Goal: Task Accomplishment & Management: Complete application form

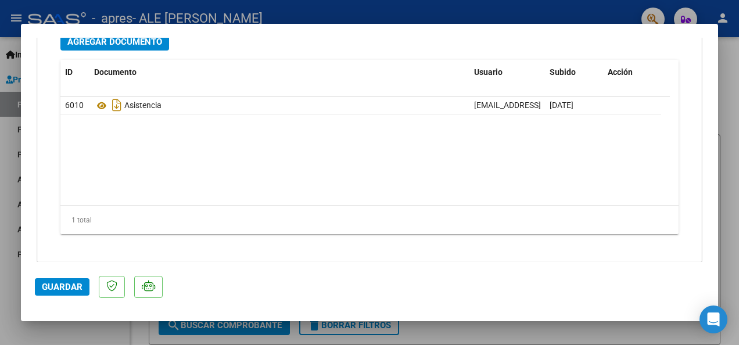
scroll to position [1183, 0]
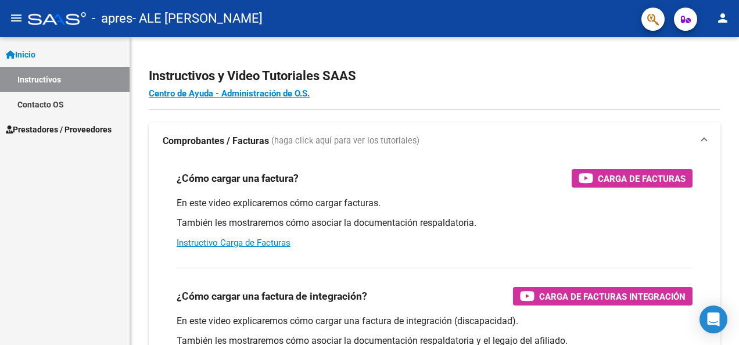
click at [25, 52] on span "Inicio" at bounding box center [21, 54] width 30 height 13
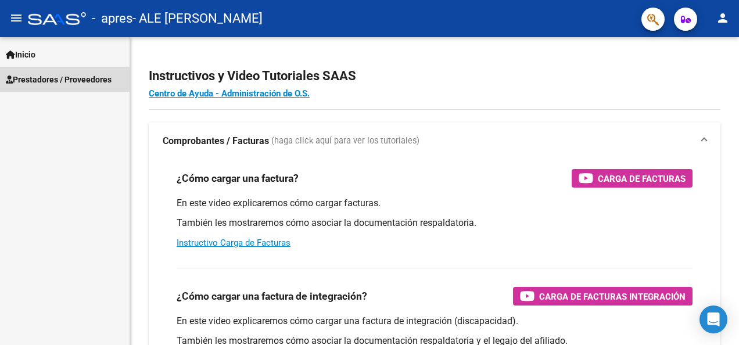
click at [38, 77] on span "Prestadores / Proveedores" at bounding box center [59, 79] width 106 height 13
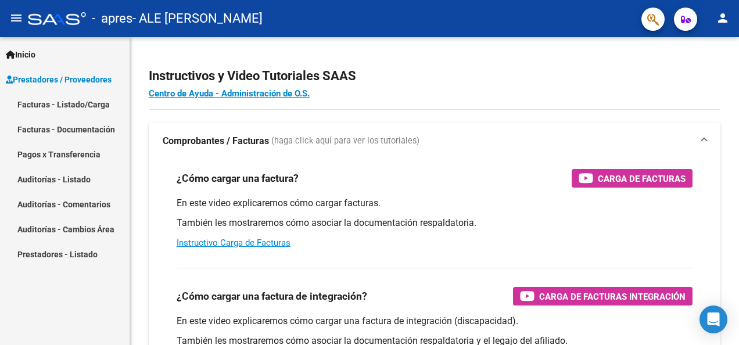
click at [37, 101] on link "Facturas - Listado/Carga" at bounding box center [65, 104] width 130 height 25
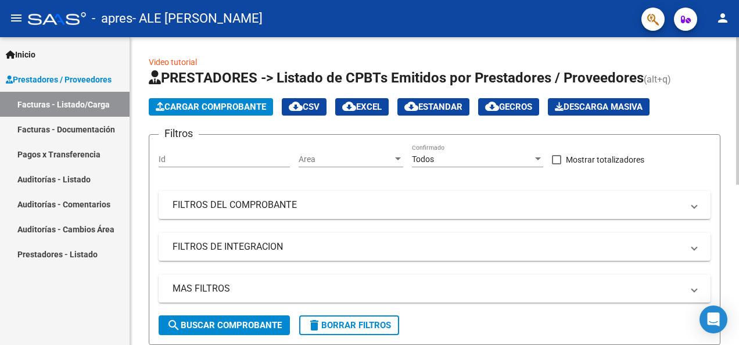
click at [246, 104] on span "Cargar Comprobante" at bounding box center [211, 107] width 110 height 10
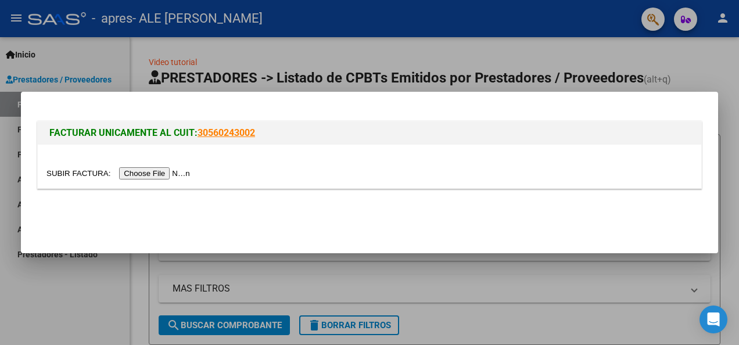
click at [150, 174] on input "file" at bounding box center [119, 173] width 147 height 12
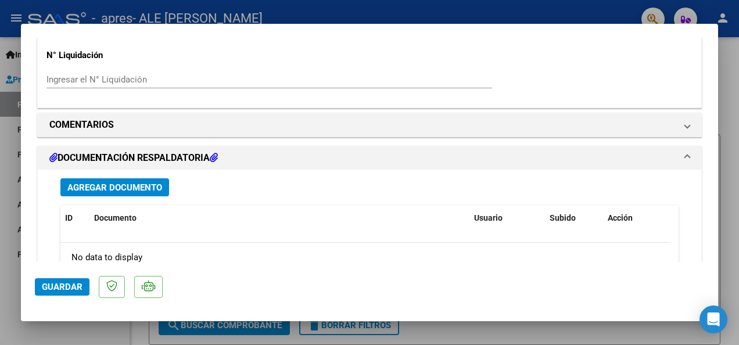
scroll to position [897, 0]
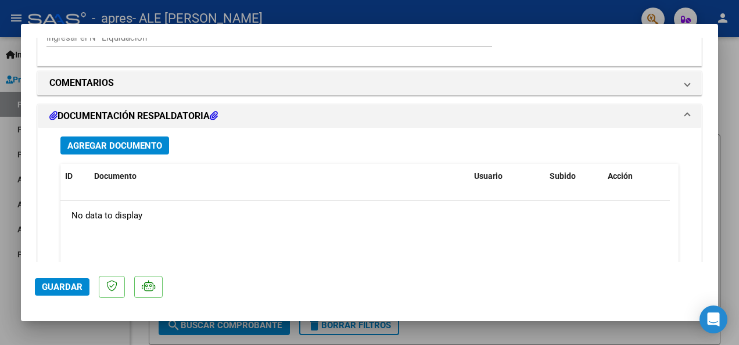
click at [118, 148] on span "Agregar Documento" at bounding box center [114, 146] width 95 height 10
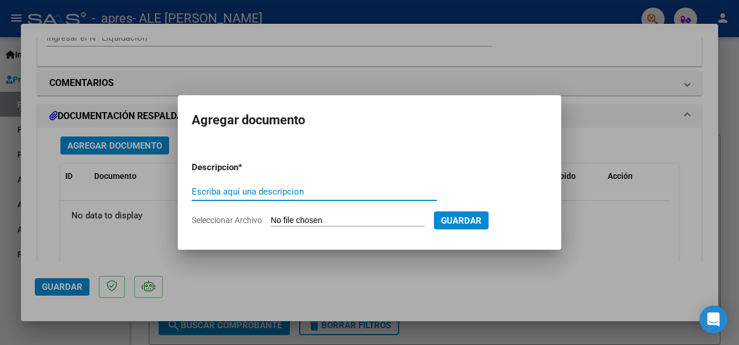
click at [307, 222] on input "Seleccionar Archivo" at bounding box center [348, 220] width 154 height 11
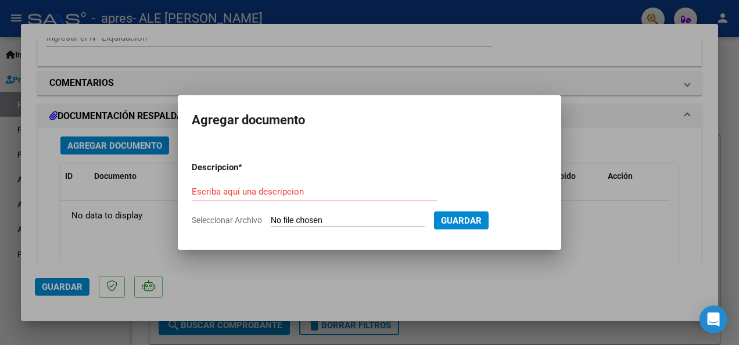
type input "C:\fakepath\AGOSTO CATA ASISTENCIA.docx"
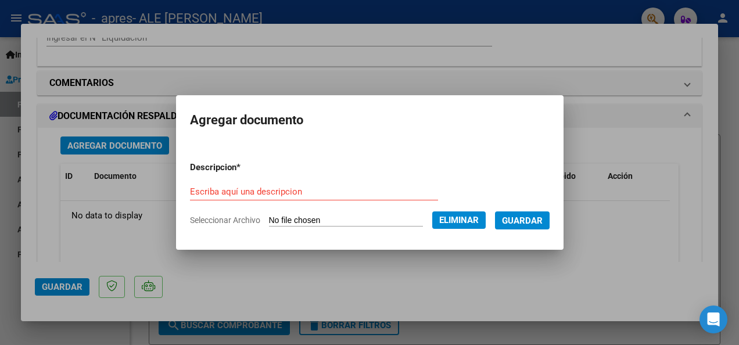
click at [528, 221] on span "Guardar" at bounding box center [522, 220] width 41 height 10
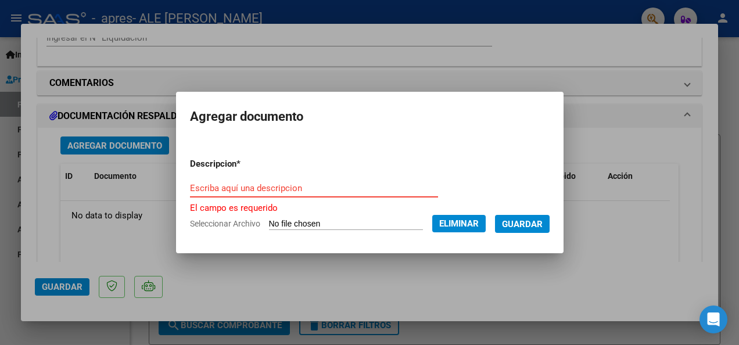
click at [310, 192] on input "Escriba aquí una descripcion" at bounding box center [314, 188] width 248 height 10
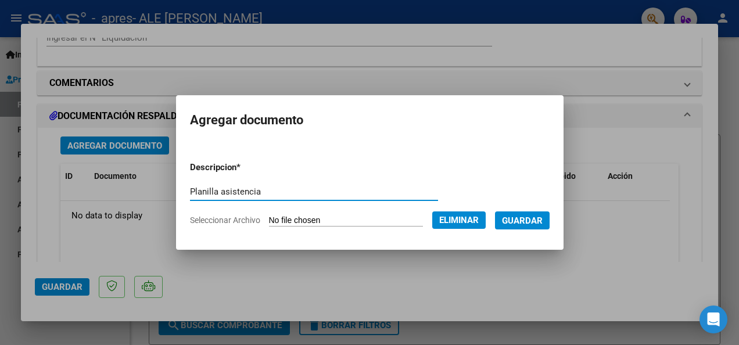
type input "Planilla asistencia"
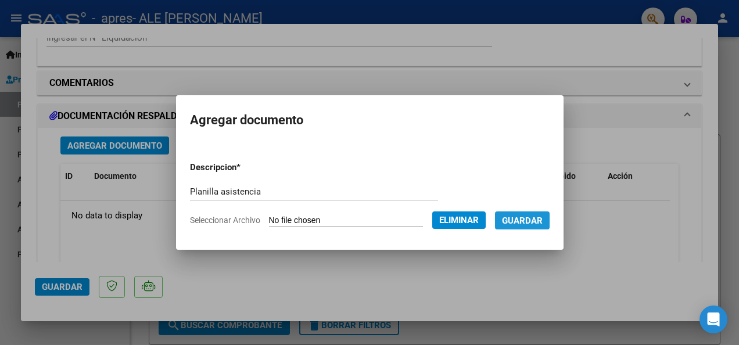
click at [527, 217] on span "Guardar" at bounding box center [522, 220] width 41 height 10
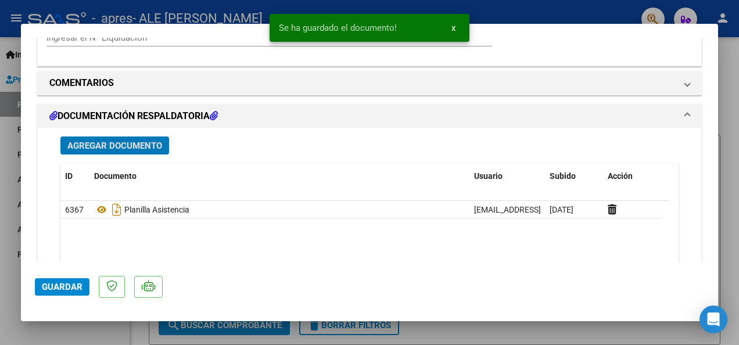
click at [143, 143] on span "Agregar Documento" at bounding box center [114, 146] width 95 height 10
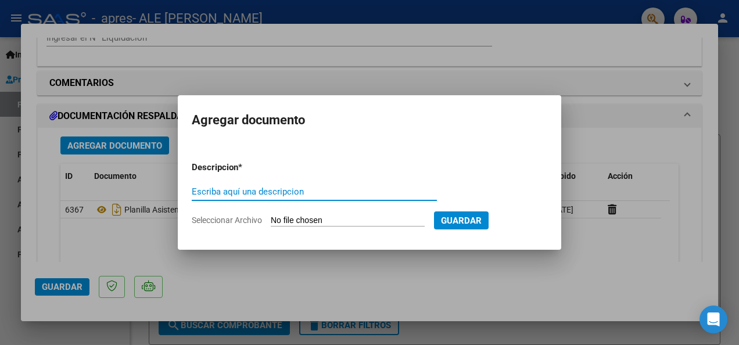
click at [322, 221] on input "Seleccionar Archivo" at bounding box center [348, 220] width 154 height 11
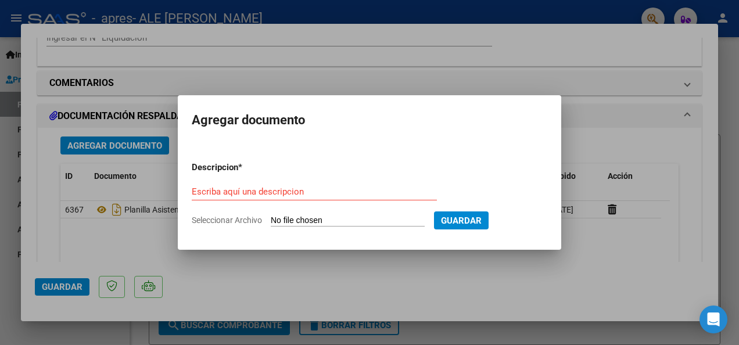
type input "C:\fakepath\NOTA DE CREDITO 27125517949_013_00003_00000013.pdf"
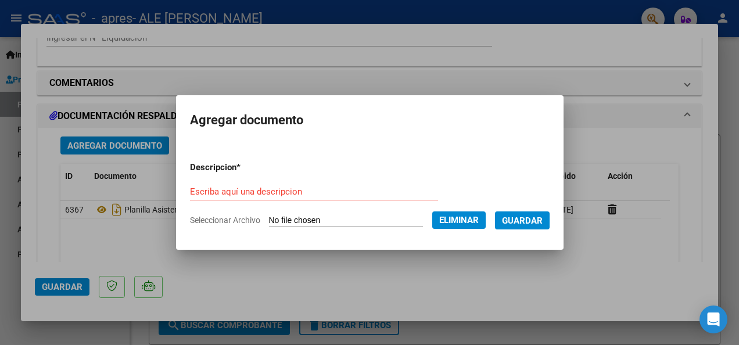
click at [281, 193] on input "Escriba aquí una descripcion" at bounding box center [314, 191] width 248 height 10
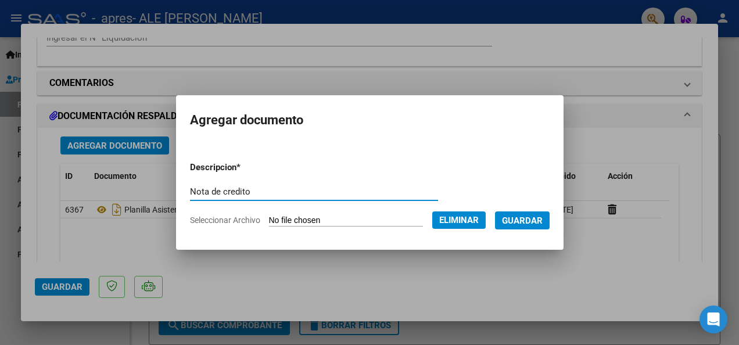
type input "Nota de credito"
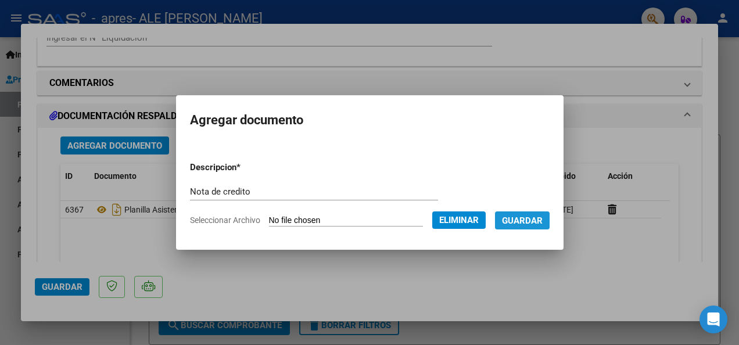
click at [526, 220] on span "Guardar" at bounding box center [522, 220] width 41 height 10
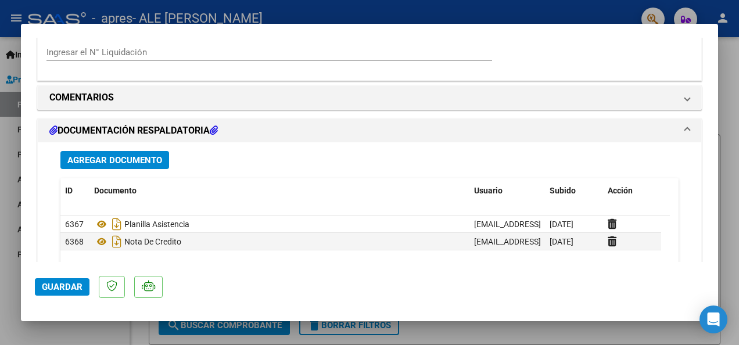
scroll to position [919, 0]
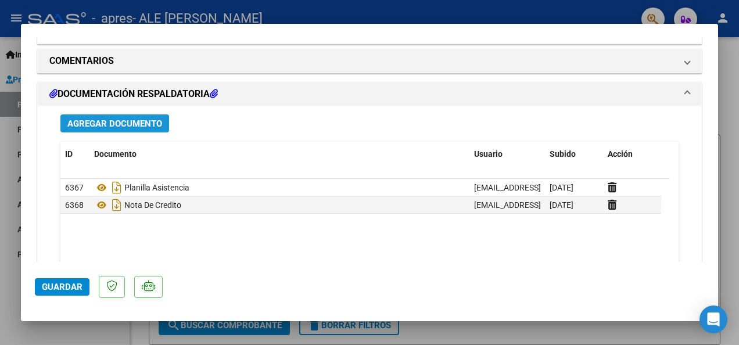
click at [110, 122] on span "Agregar Documento" at bounding box center [114, 123] width 95 height 10
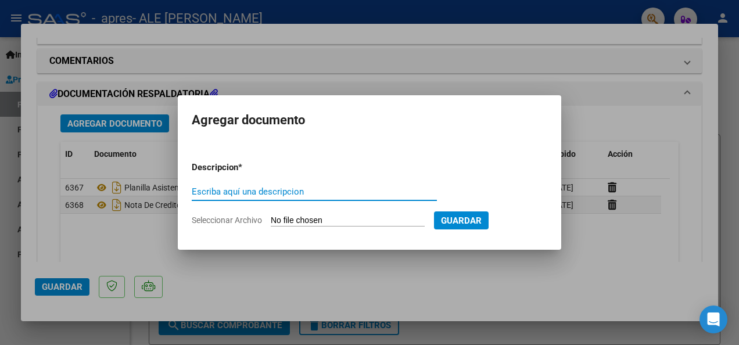
click at [253, 188] on input "Escriba aquí una descripcion" at bounding box center [314, 191] width 245 height 10
click at [303, 215] on app-file-uploader "Seleccionar Archivo" at bounding box center [313, 220] width 242 height 10
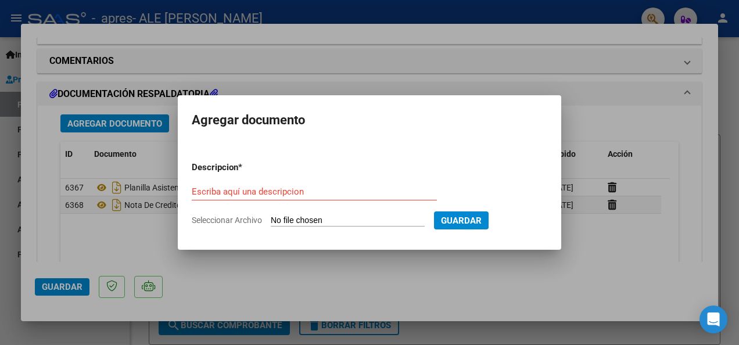
click at [312, 224] on input "Seleccionar Archivo" at bounding box center [348, 220] width 154 height 11
click at [295, 213] on form "Descripcion * Escriba aquí una descripcion Seleccionar Archivo Guardar" at bounding box center [369, 193] width 355 height 83
click at [318, 218] on input "Seleccionar Archivo" at bounding box center [348, 220] width 154 height 11
type input "C:\fakepath\Factura 27125517949_011_00003_00000225.pdf"
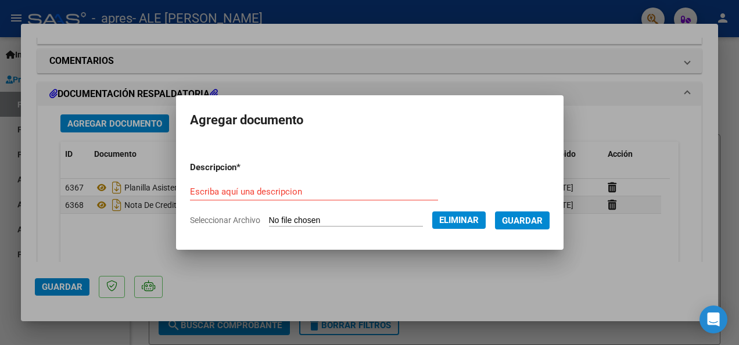
click at [301, 195] on input "Escriba aquí una descripcion" at bounding box center [314, 191] width 248 height 10
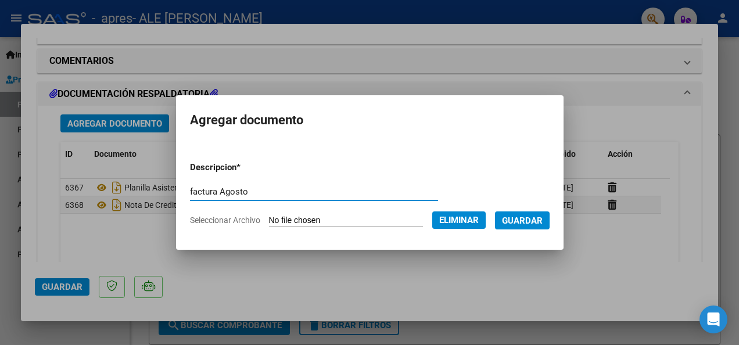
type input "factura Agosto"
click at [534, 221] on span "Guardar" at bounding box center [522, 220] width 41 height 10
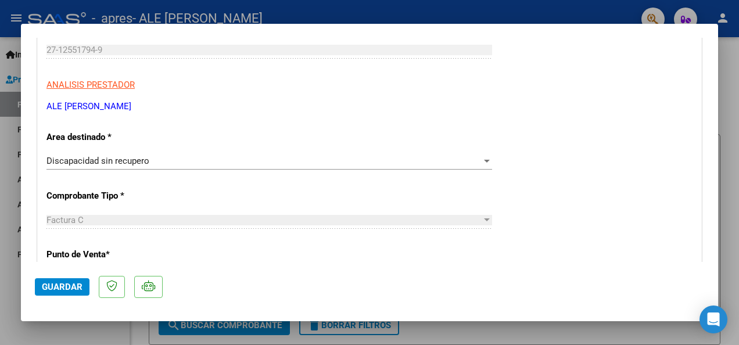
scroll to position [201, 0]
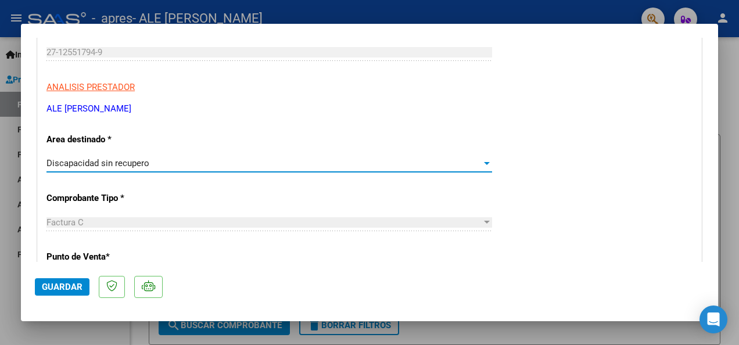
click at [99, 161] on span "Discapacidad sin recupero" at bounding box center [97, 163] width 103 height 10
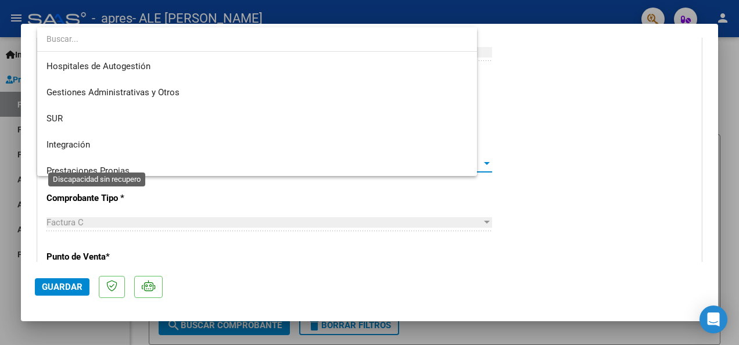
scroll to position [87, 0]
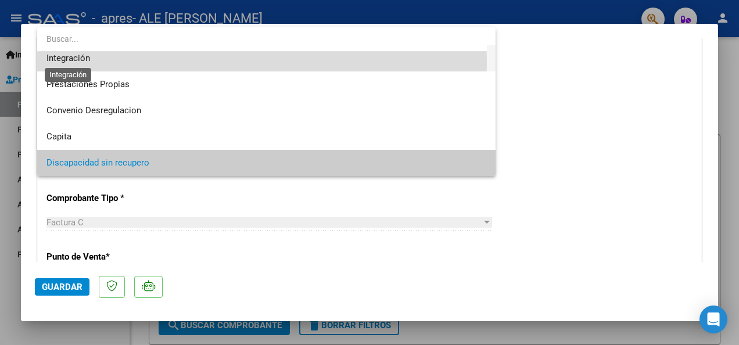
click at [70, 60] on span "Integración" at bounding box center [68, 58] width 44 height 10
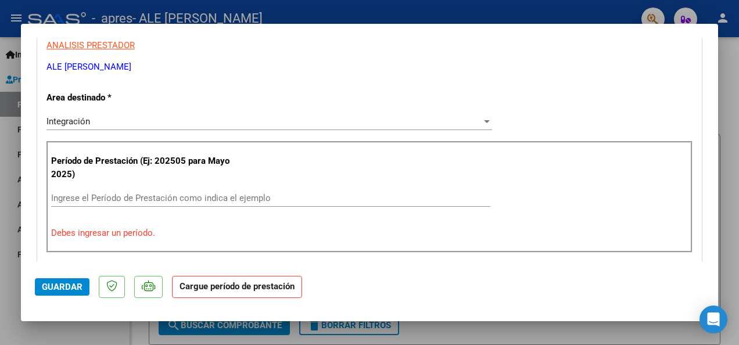
scroll to position [246, 0]
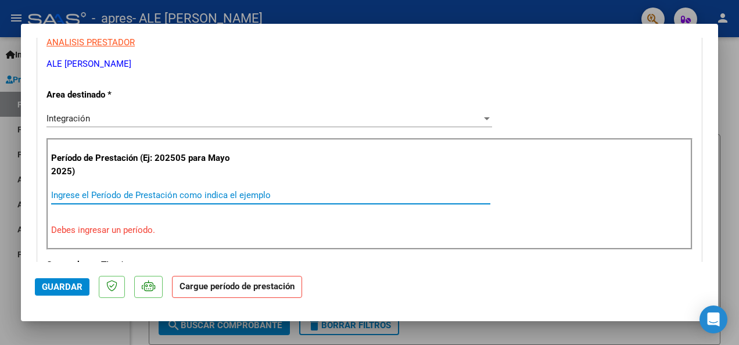
click at [77, 193] on input "Ingrese el Período de Prestación como indica el ejemplo" at bounding box center [270, 195] width 439 height 10
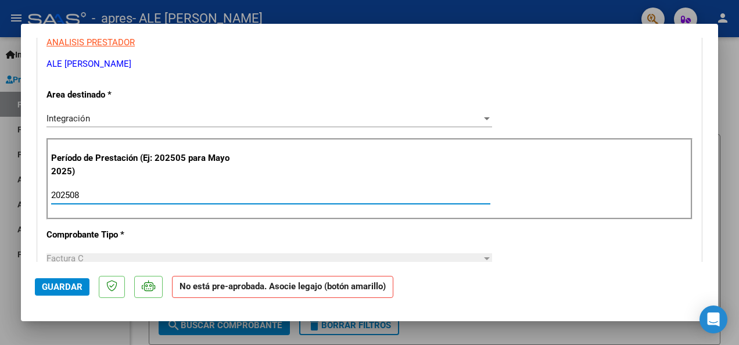
type input "202508"
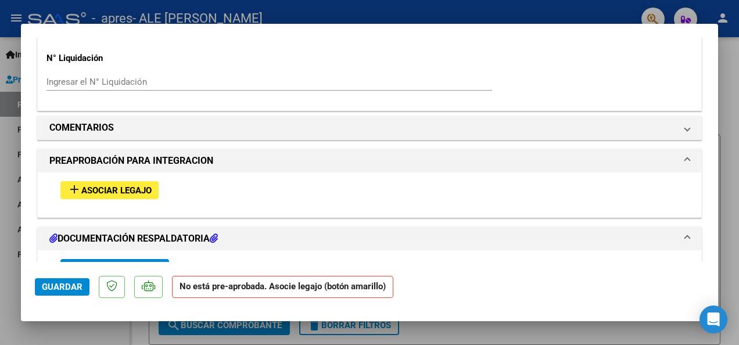
scroll to position [930, 0]
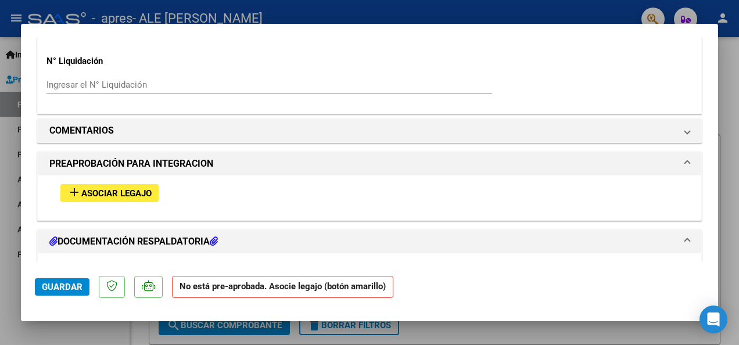
click at [127, 192] on span "Asociar Legajo" at bounding box center [116, 193] width 70 height 10
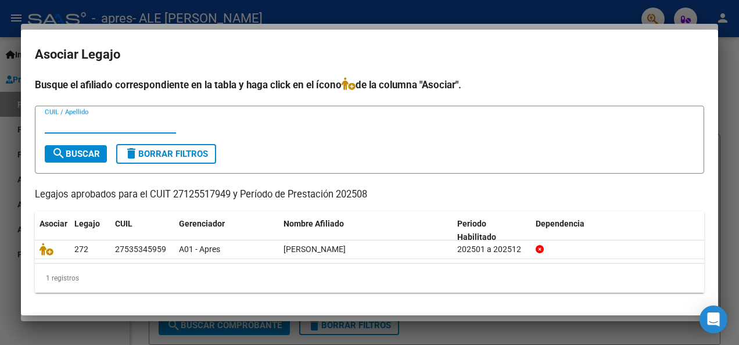
click at [124, 122] on input "CUIL / Apellido" at bounding box center [110, 124] width 131 height 10
type input "27535345959"
click at [82, 157] on span "search Buscar" at bounding box center [76, 154] width 48 height 10
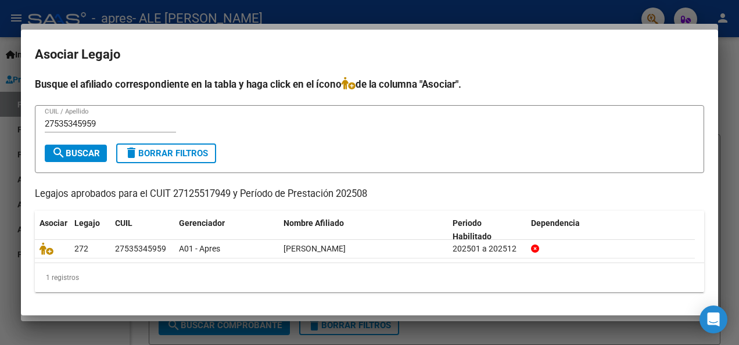
click at [728, 81] on div at bounding box center [369, 172] width 739 height 345
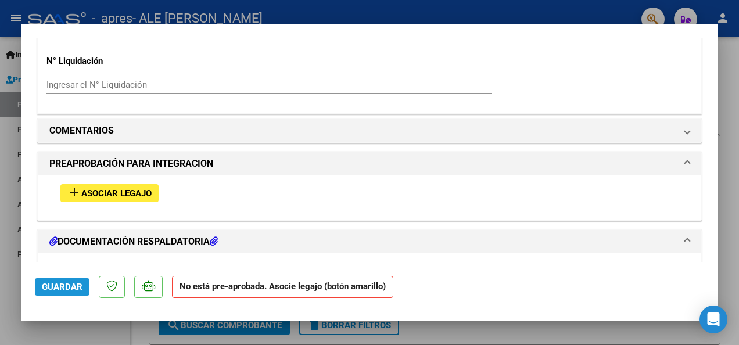
click at [52, 286] on span "Guardar" at bounding box center [62, 287] width 41 height 10
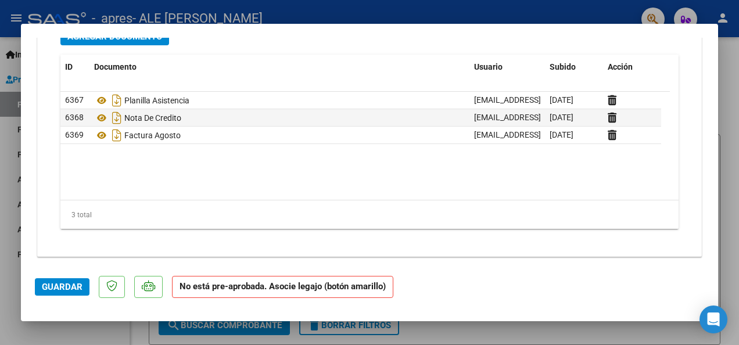
scroll to position [952, 0]
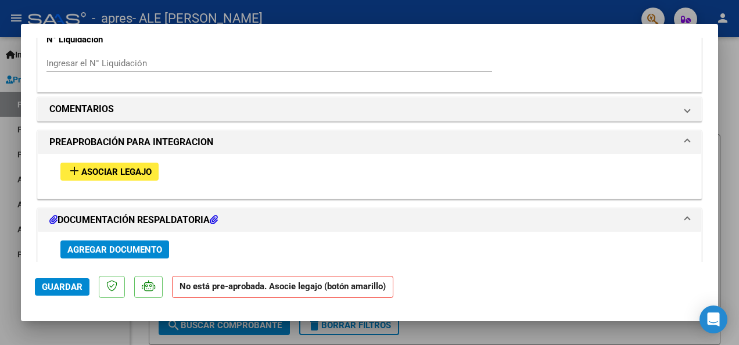
click at [66, 163] on button "add Asociar Legajo" at bounding box center [109, 172] width 98 height 18
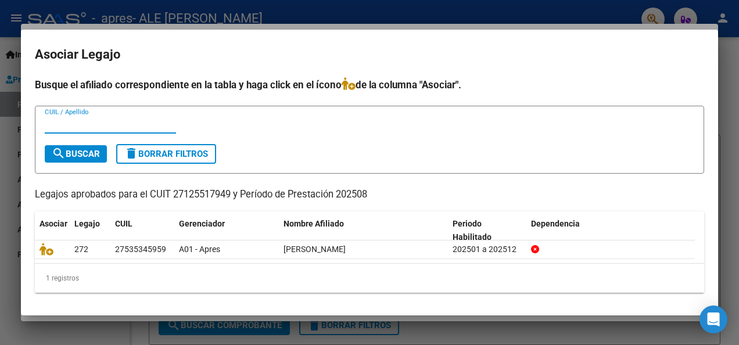
click at [85, 154] on span "search Buscar" at bounding box center [76, 154] width 48 height 10
click at [53, 219] on span "Asociar" at bounding box center [53, 223] width 28 height 9
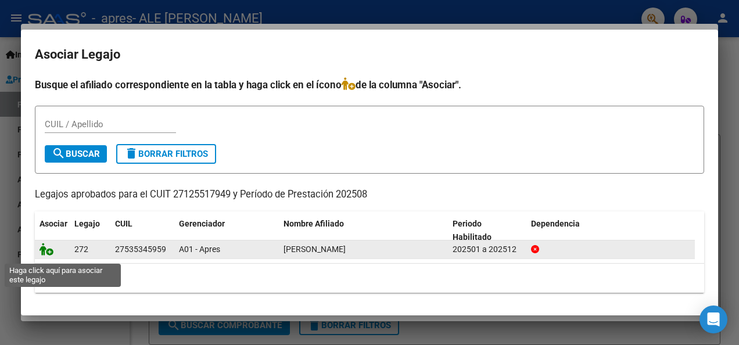
click at [41, 254] on icon at bounding box center [46, 249] width 14 height 13
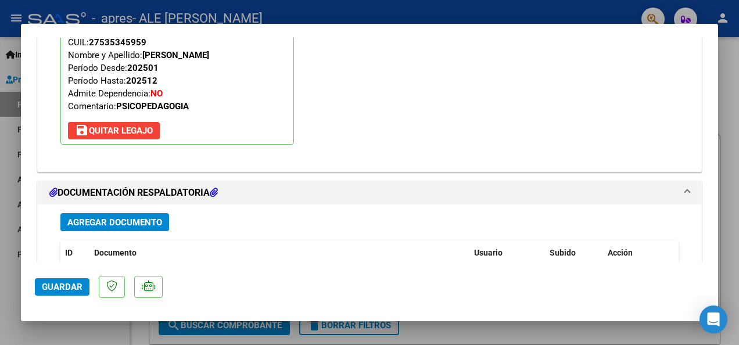
scroll to position [1192, 0]
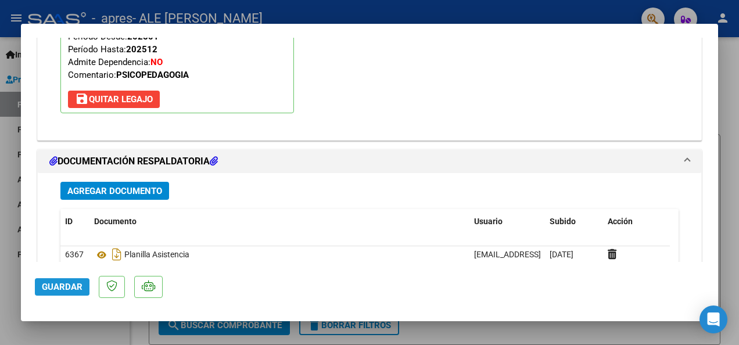
click at [60, 285] on span "Guardar" at bounding box center [62, 287] width 41 height 10
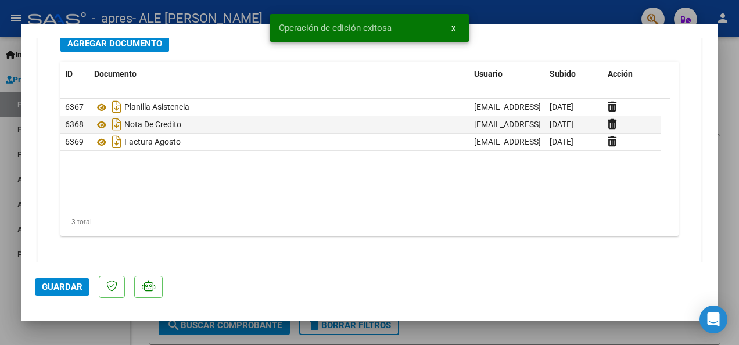
scroll to position [1346, 0]
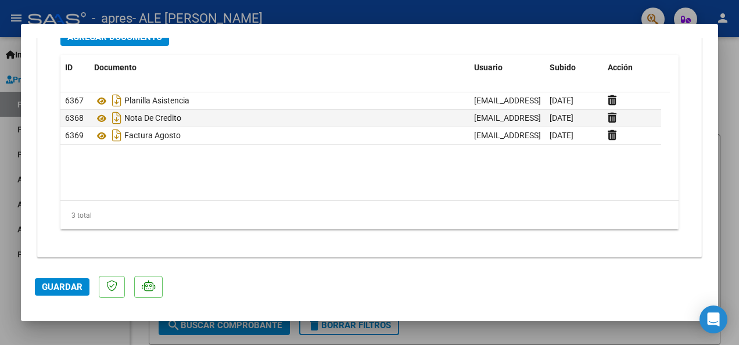
click at [71, 282] on span "Guardar" at bounding box center [62, 287] width 41 height 10
